Goal: Ask a question

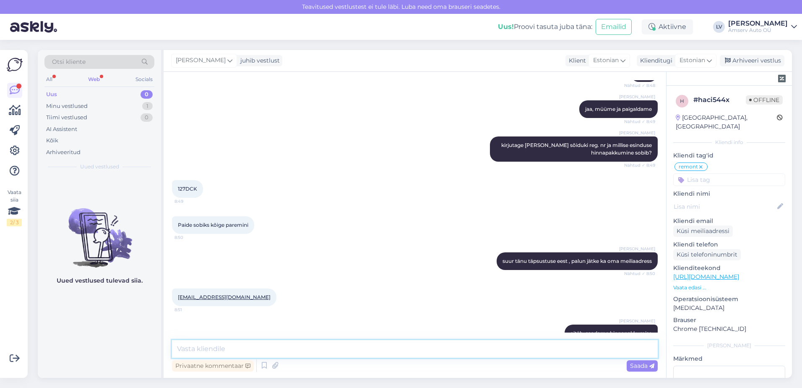
scroll to position [336, 0]
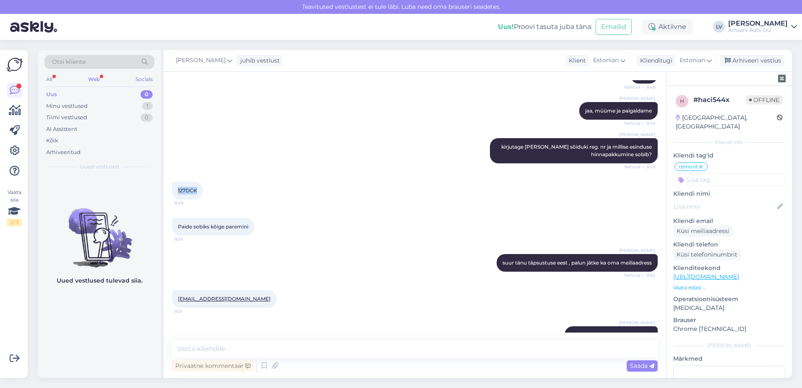
drag, startPoint x: 199, startPoint y: 193, endPoint x: 176, endPoint y: 193, distance: 23.5
click at [176, 193] on div "127DCK 8:49" at bounding box center [187, 191] width 31 height 18
drag, startPoint x: 176, startPoint y: 193, endPoint x: 182, endPoint y: 191, distance: 6.6
copy span "127DCK"
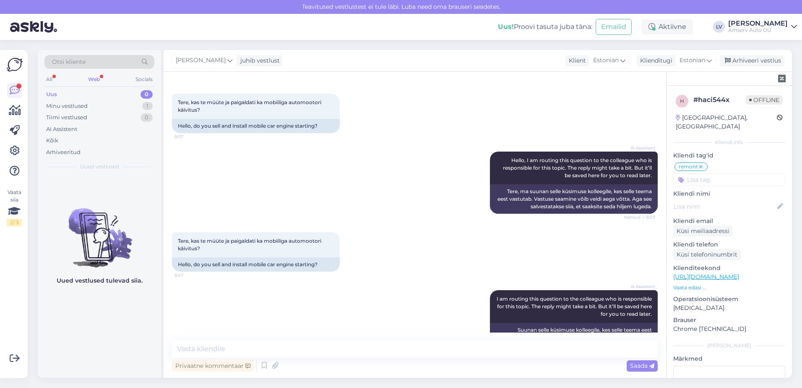
scroll to position [0, 0]
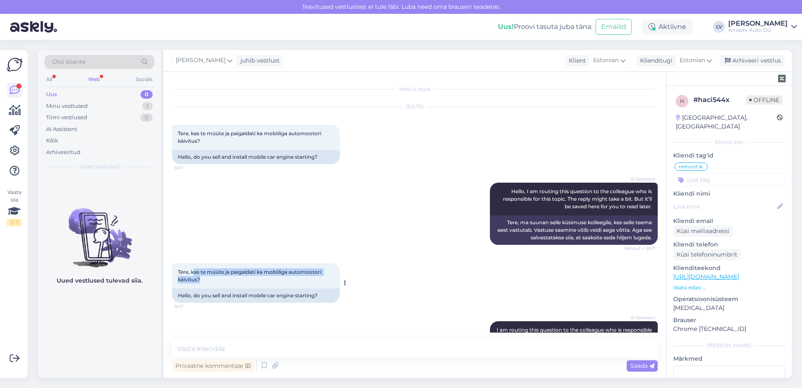
drag, startPoint x: 327, startPoint y: 276, endPoint x: 193, endPoint y: 273, distance: 133.9
click at [193, 273] on div "Tere, kas te müüte ja paigaldati ka mobiiliga automootori käivitus? 8:47" at bounding box center [256, 275] width 168 height 25
drag, startPoint x: 193, startPoint y: 273, endPoint x: 224, endPoint y: 274, distance: 31.5
copy span "as te müüte ja paigaldati ka mobiiliga automootori käivitus?"
drag, startPoint x: 224, startPoint y: 274, endPoint x: 320, endPoint y: 225, distance: 107.1
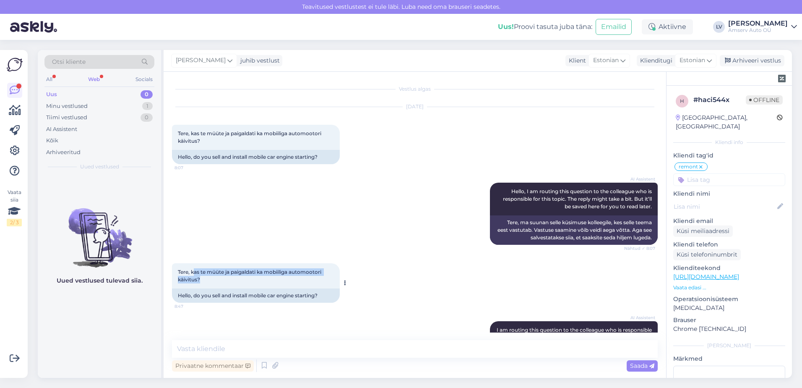
click at [271, 279] on div "Tere, kas te müüte ja paigaldati ka mobiiliga automootori käivitus? 8:47" at bounding box center [256, 275] width 168 height 25
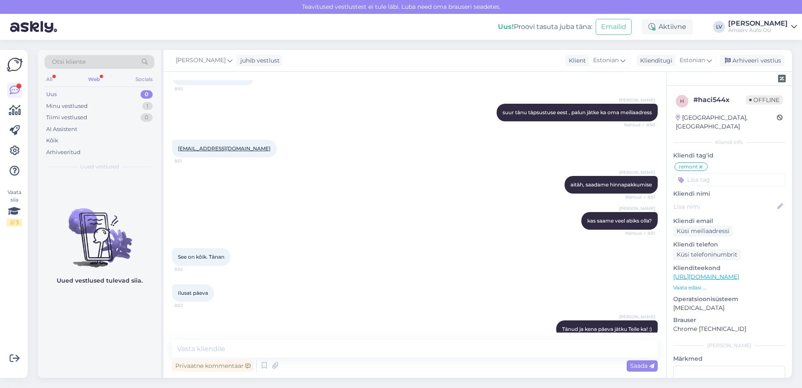
scroll to position [501, 0]
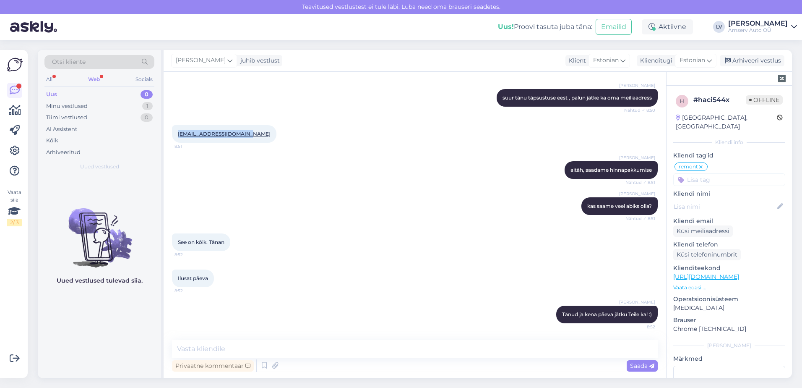
drag, startPoint x: 248, startPoint y: 133, endPoint x: 178, endPoint y: 134, distance: 70.5
click at [178, 134] on div "[EMAIL_ADDRESS][DOMAIN_NAME] 8:51" at bounding box center [224, 134] width 104 height 18
drag, startPoint x: 178, startPoint y: 134, endPoint x: 192, endPoint y: 133, distance: 13.9
copy link "[EMAIL_ADDRESS][DOMAIN_NAME]"
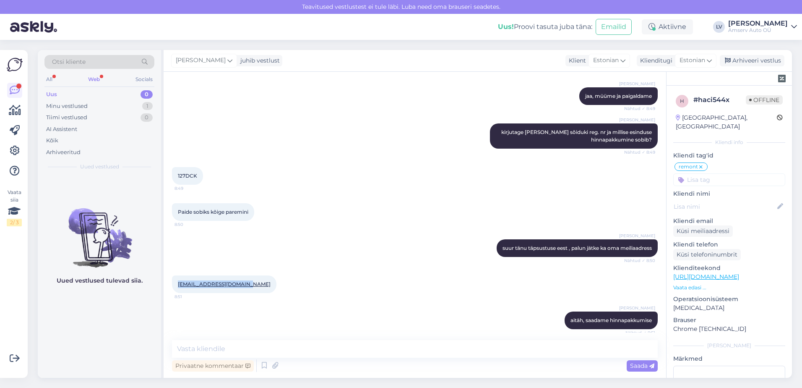
scroll to position [336, 0]
